Goal: Transaction & Acquisition: Purchase product/service

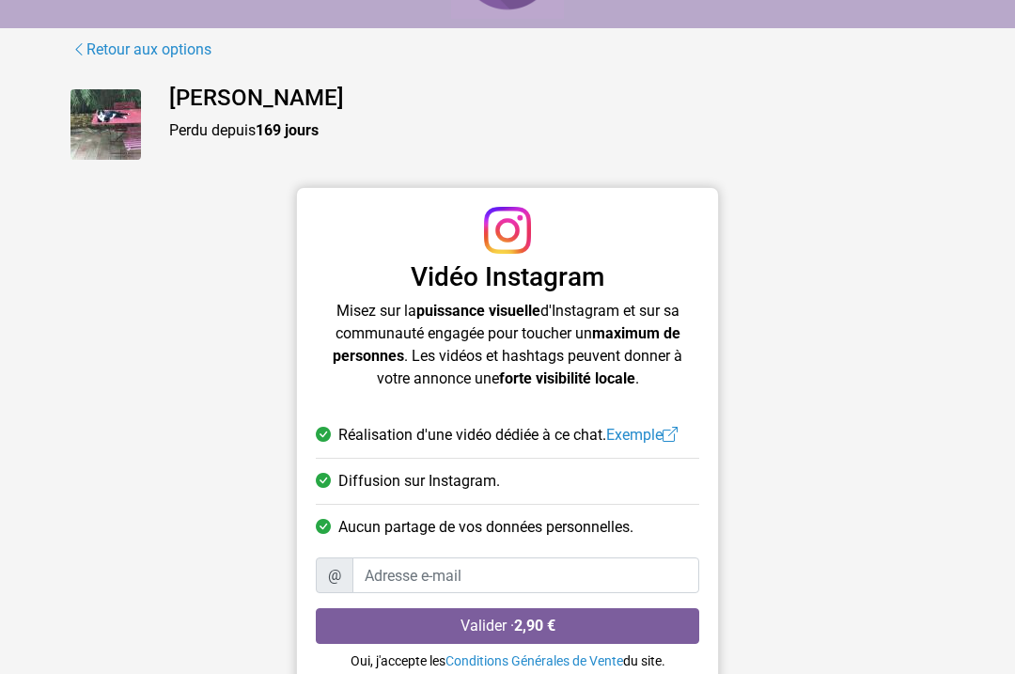
scroll to position [103, 0]
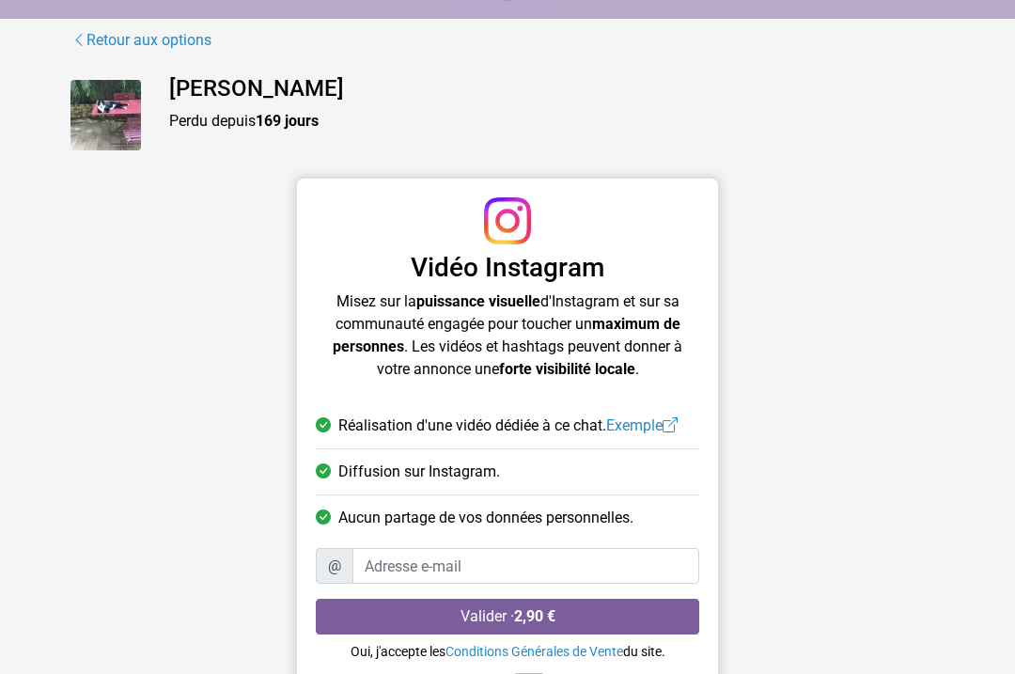
click at [648, 424] on link "Exemple" at bounding box center [641, 425] width 71 height 18
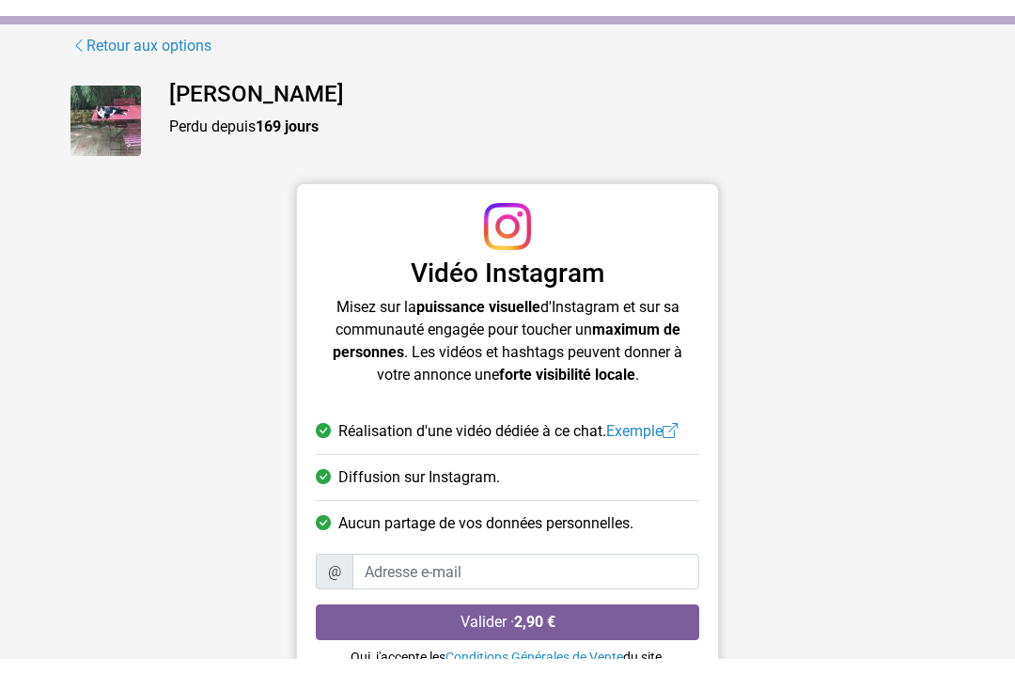
scroll to position [114, 0]
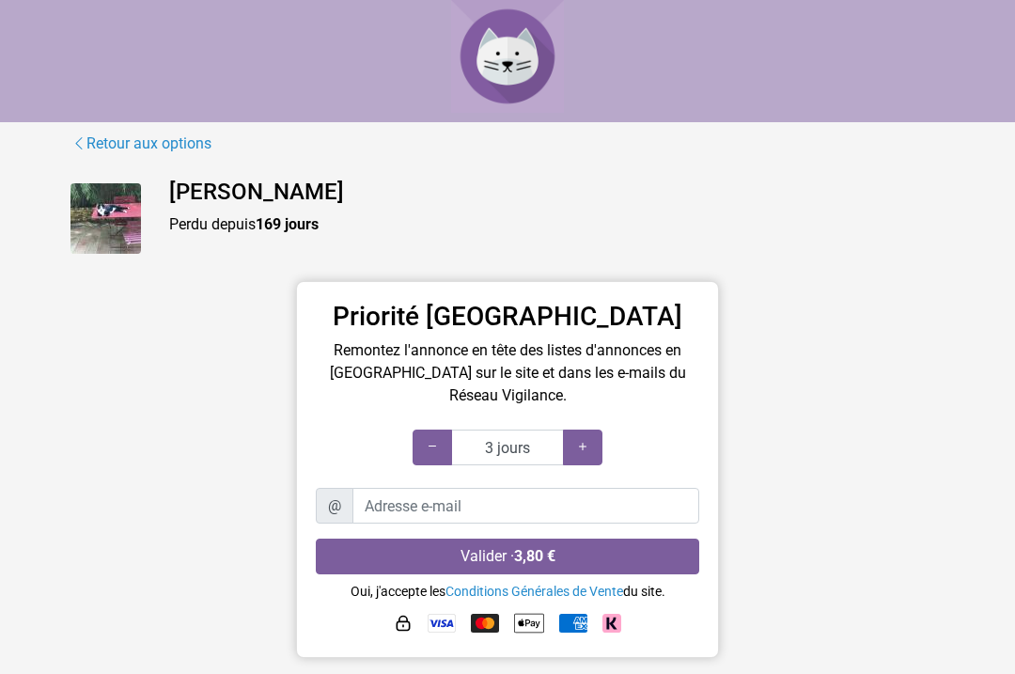
click at [174, 133] on link "Retour aux options" at bounding box center [141, 144] width 142 height 24
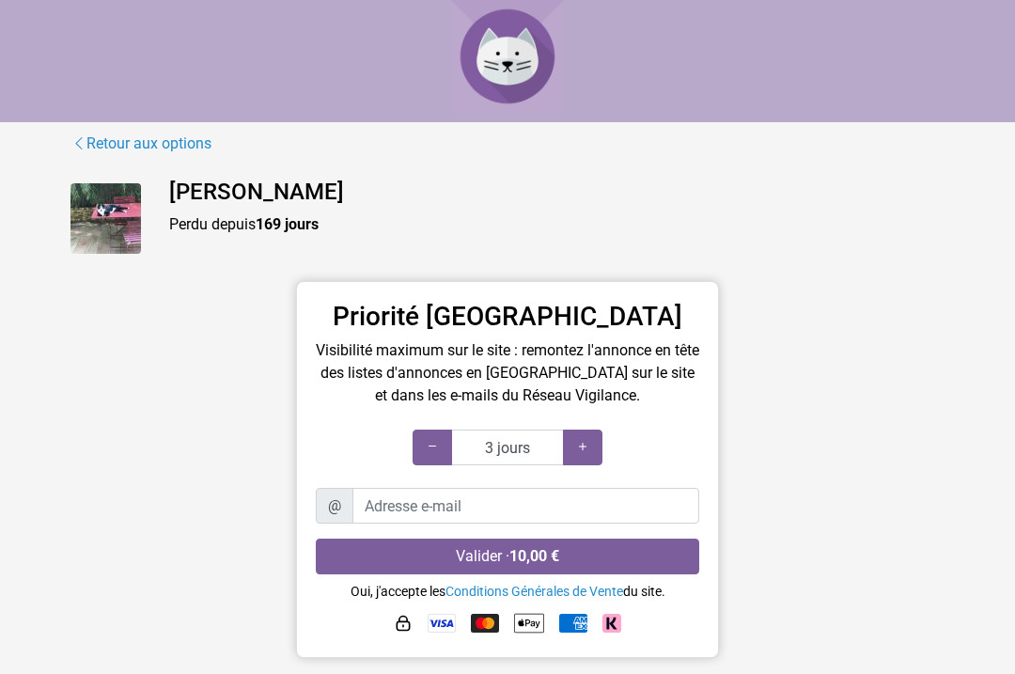
click at [584, 446] on icon at bounding box center [582, 447] width 15 height 18
click at [579, 443] on icon at bounding box center [582, 447] width 15 height 18
click at [583, 441] on icon at bounding box center [582, 447] width 15 height 18
click at [585, 442] on icon at bounding box center [582, 447] width 15 height 18
click at [578, 448] on icon at bounding box center [582, 447] width 15 height 18
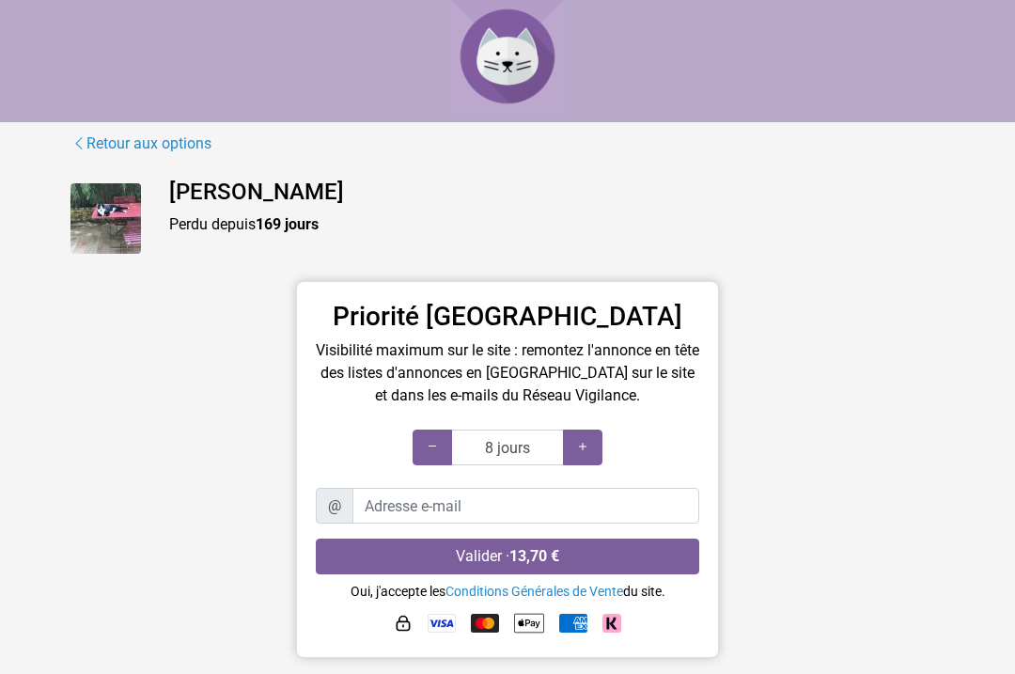
click at [583, 450] on icon at bounding box center [582, 447] width 15 height 18
click at [581, 445] on icon at bounding box center [582, 447] width 15 height 18
click at [578, 435] on div at bounding box center [582, 448] width 39 height 36
click at [422, 438] on div at bounding box center [432, 448] width 39 height 36
type input "10 jours"
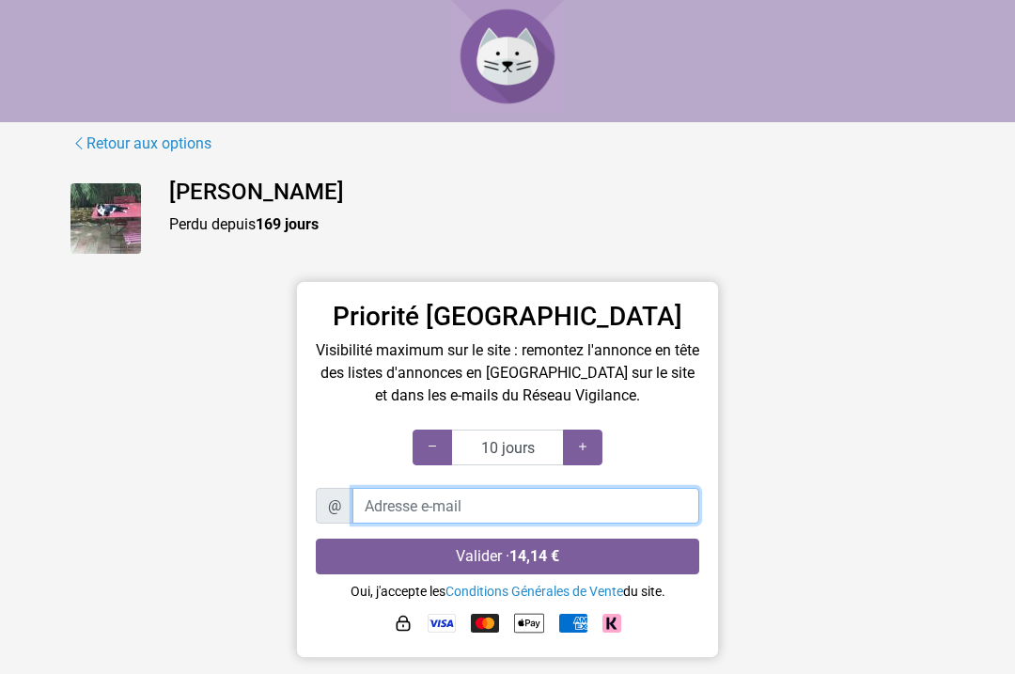
click at [451, 504] on input "Adresse e-mail" at bounding box center [525, 506] width 347 height 36
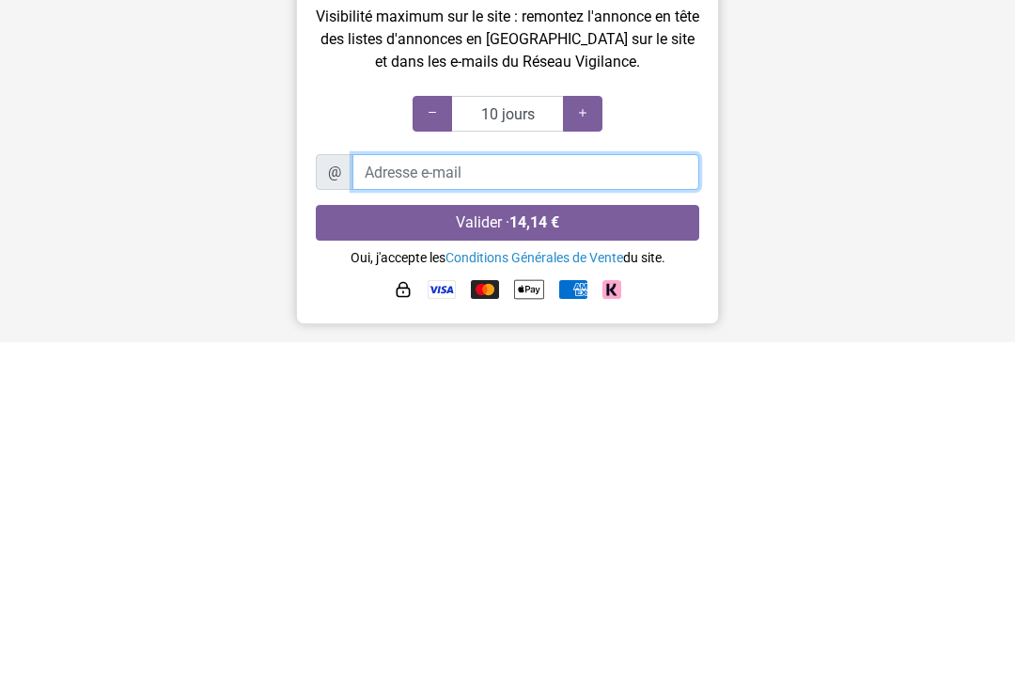
type input "e"
type input "evelynedavaze@gmail.com"
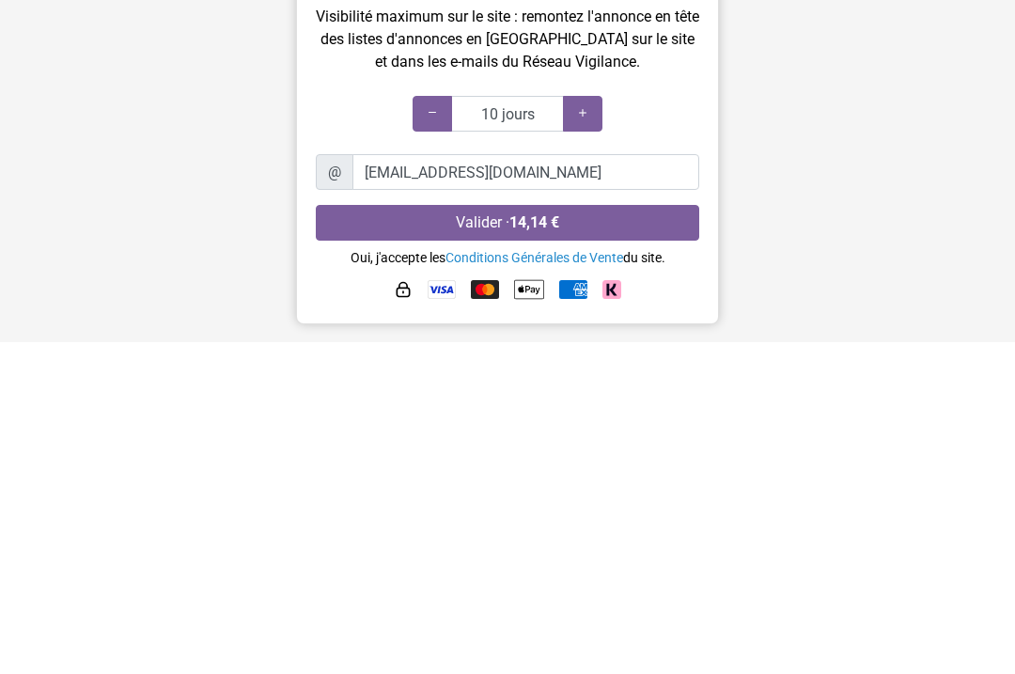
scroll to position [334, 0]
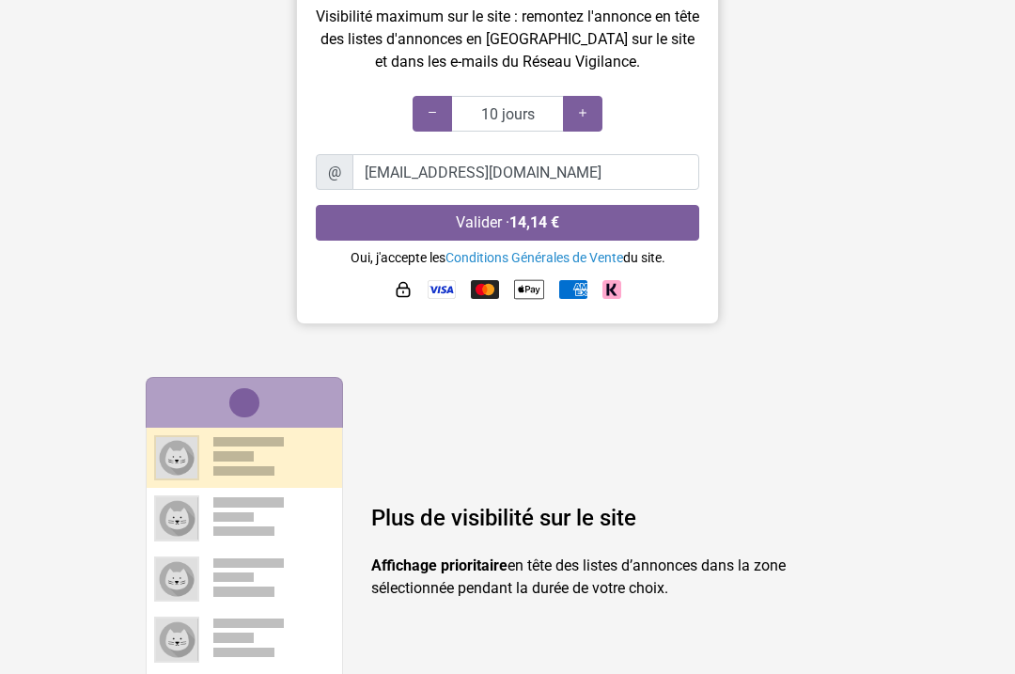
click at [497, 223] on button "Valider · 14,14 €" at bounding box center [508, 223] width 384 height 36
